Goal: Task Accomplishment & Management: Manage account settings

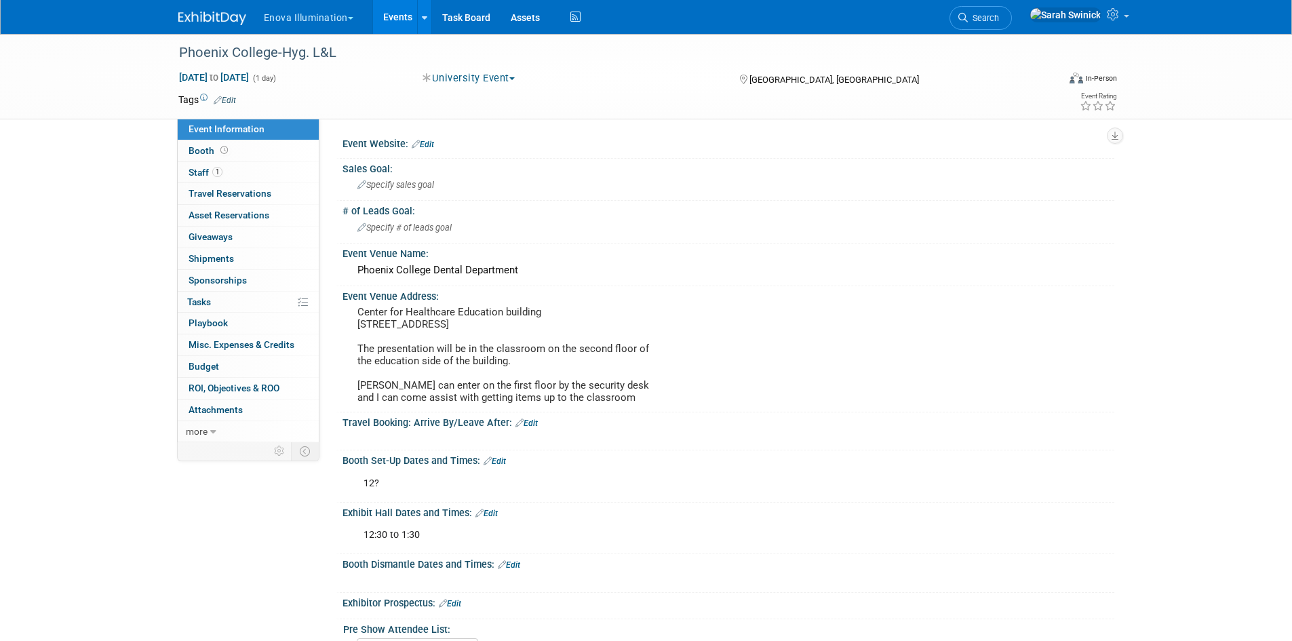
click at [225, 26] on div "Enova Illumination Choose Workspace: [GEOGRAPHIC_DATA] Enova Illumination Enova…" at bounding box center [646, 17] width 936 height 34
drag, startPoint x: 224, startPoint y: 24, endPoint x: 12, endPoint y: 73, distance: 217.1
click at [221, 21] on img at bounding box center [212, 19] width 68 height 14
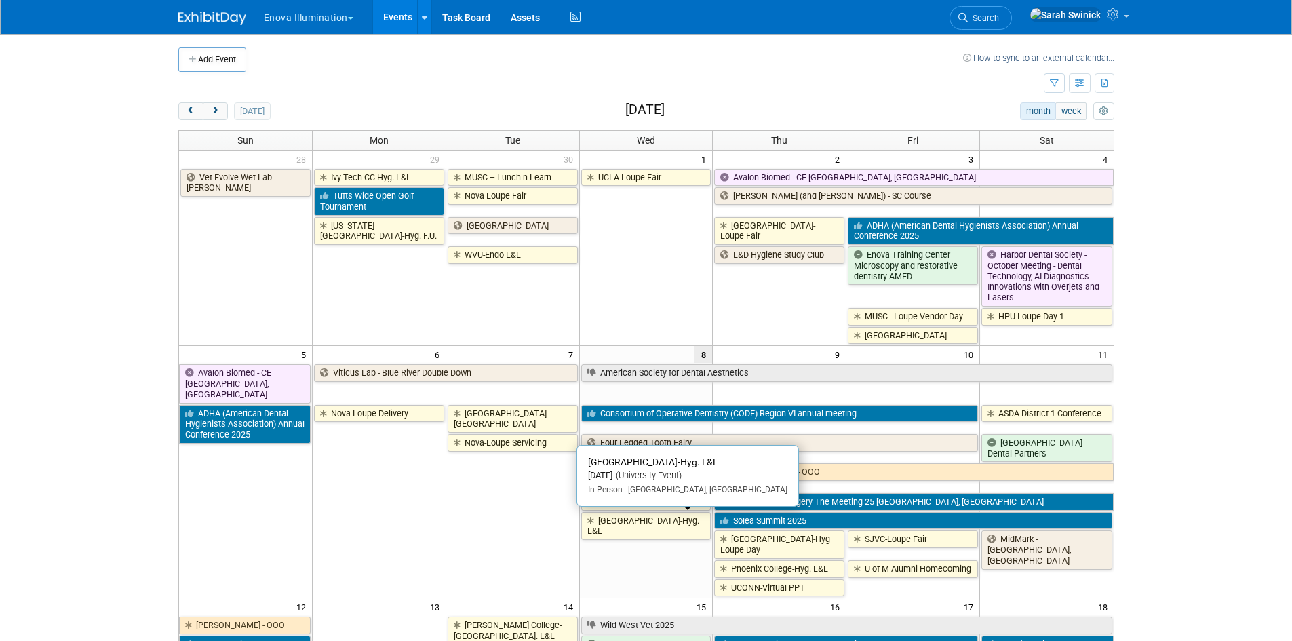
click at [646, 527] on link "Univ of MN-Hyg. L&L" at bounding box center [646, 526] width 130 height 28
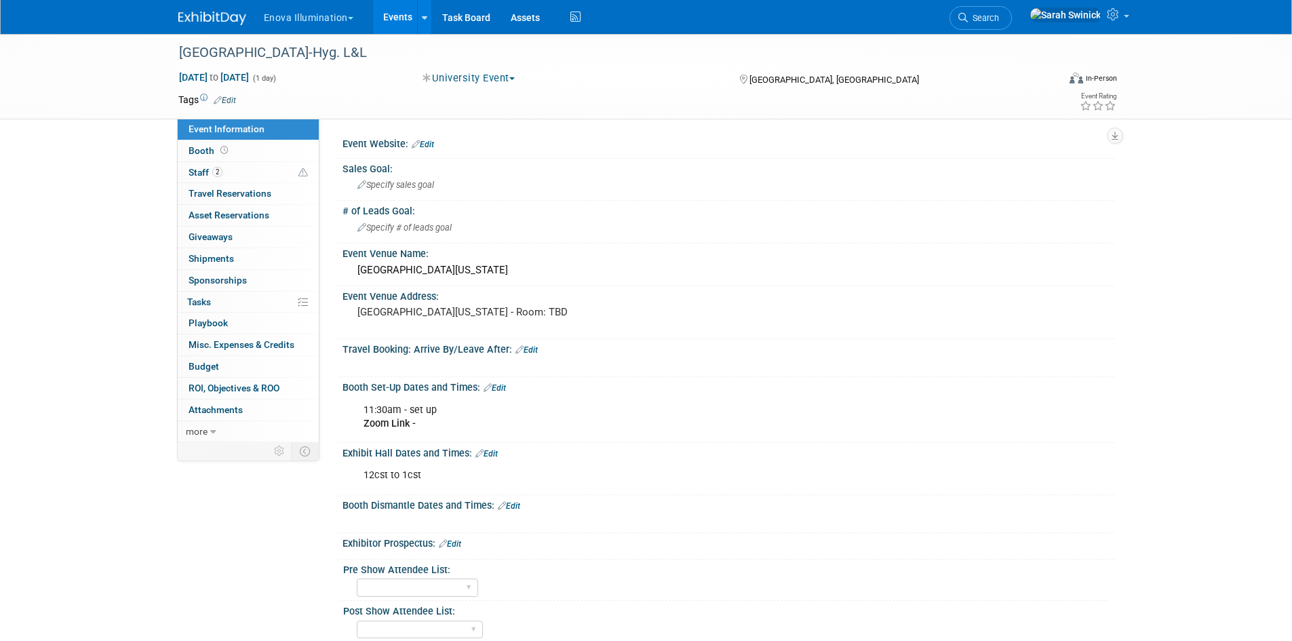
click at [506, 389] on link "Edit" at bounding box center [495, 387] width 22 height 9
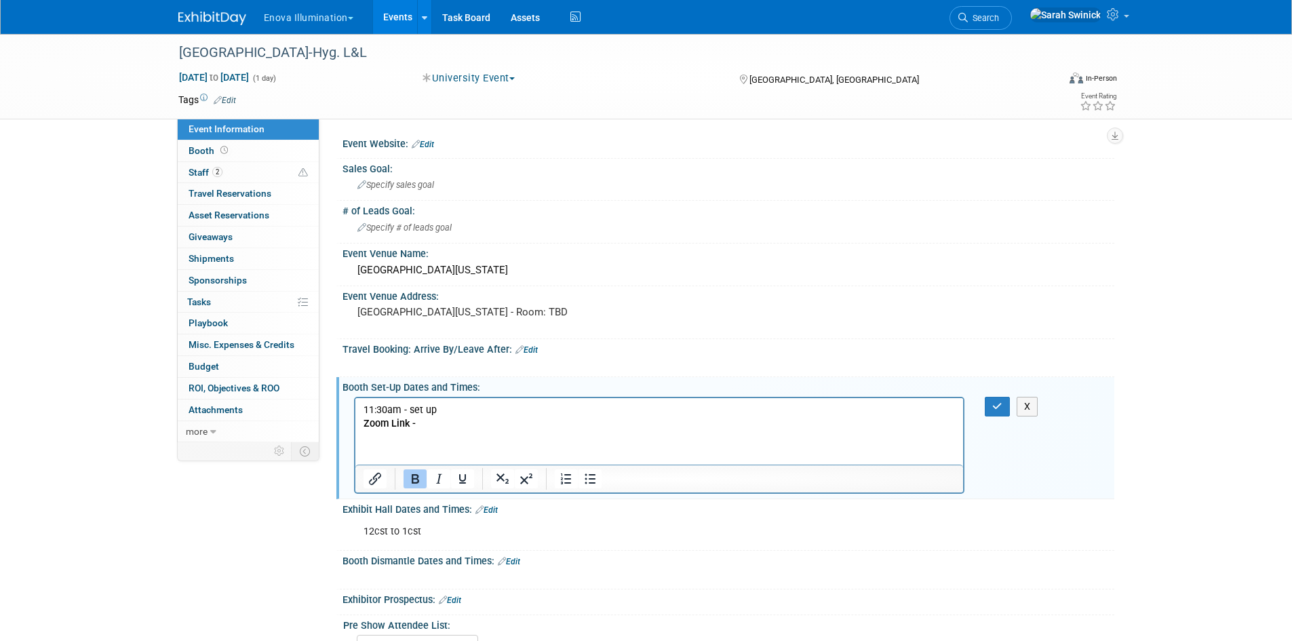
drag, startPoint x: 417, startPoint y: 425, endPoint x: 692, endPoint y: 825, distance: 485.5
click at [355, 421] on html "11:30am - set up Zoom Link -" at bounding box center [659, 414] width 608 height 33
click at [1001, 408] on icon "button" at bounding box center [997, 406] width 10 height 9
